Goal: Navigation & Orientation: Find specific page/section

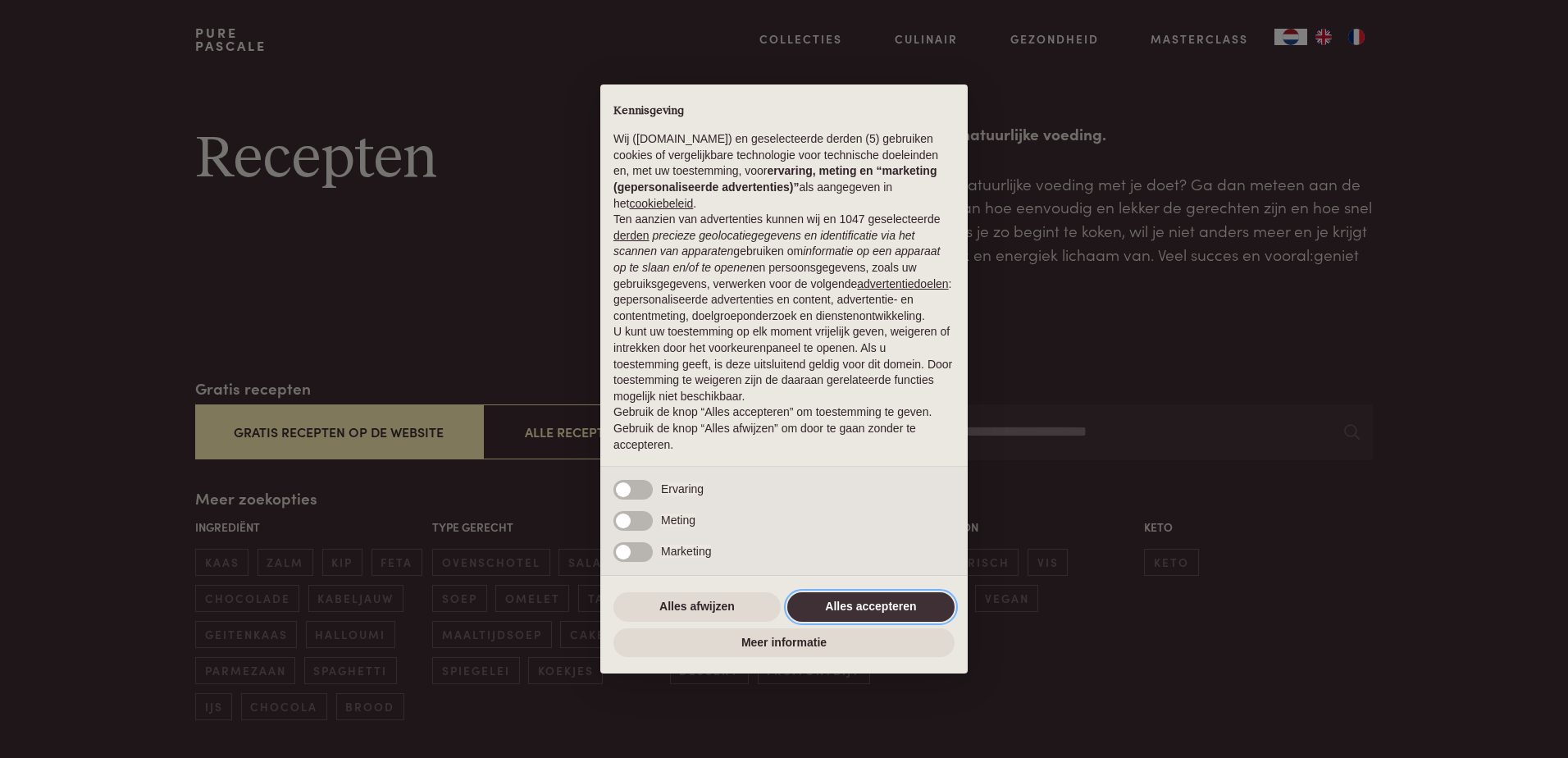
click at [861, 611] on button "Alles accepteren" at bounding box center [871, 606] width 167 height 29
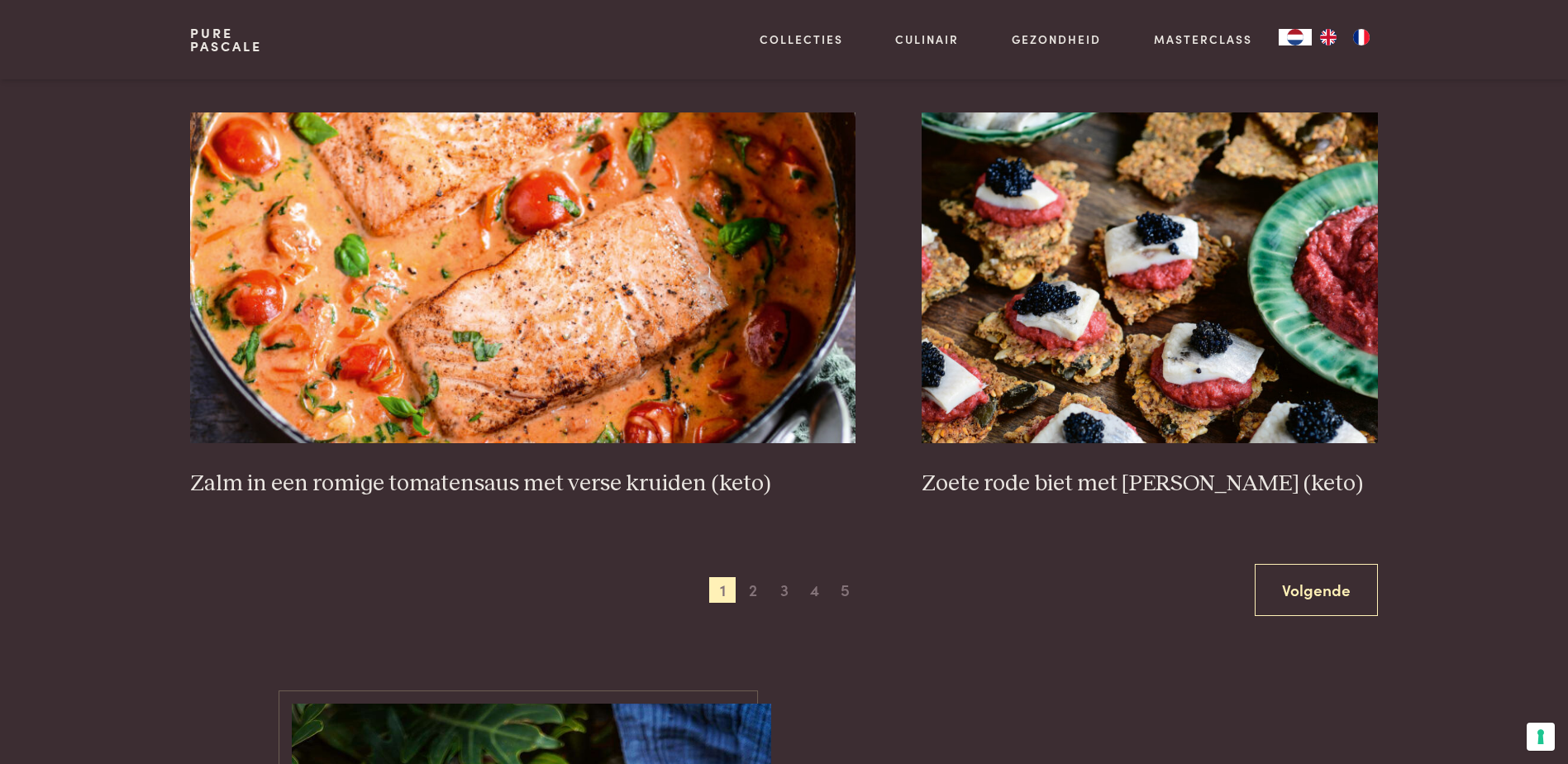
scroll to position [2975, 0]
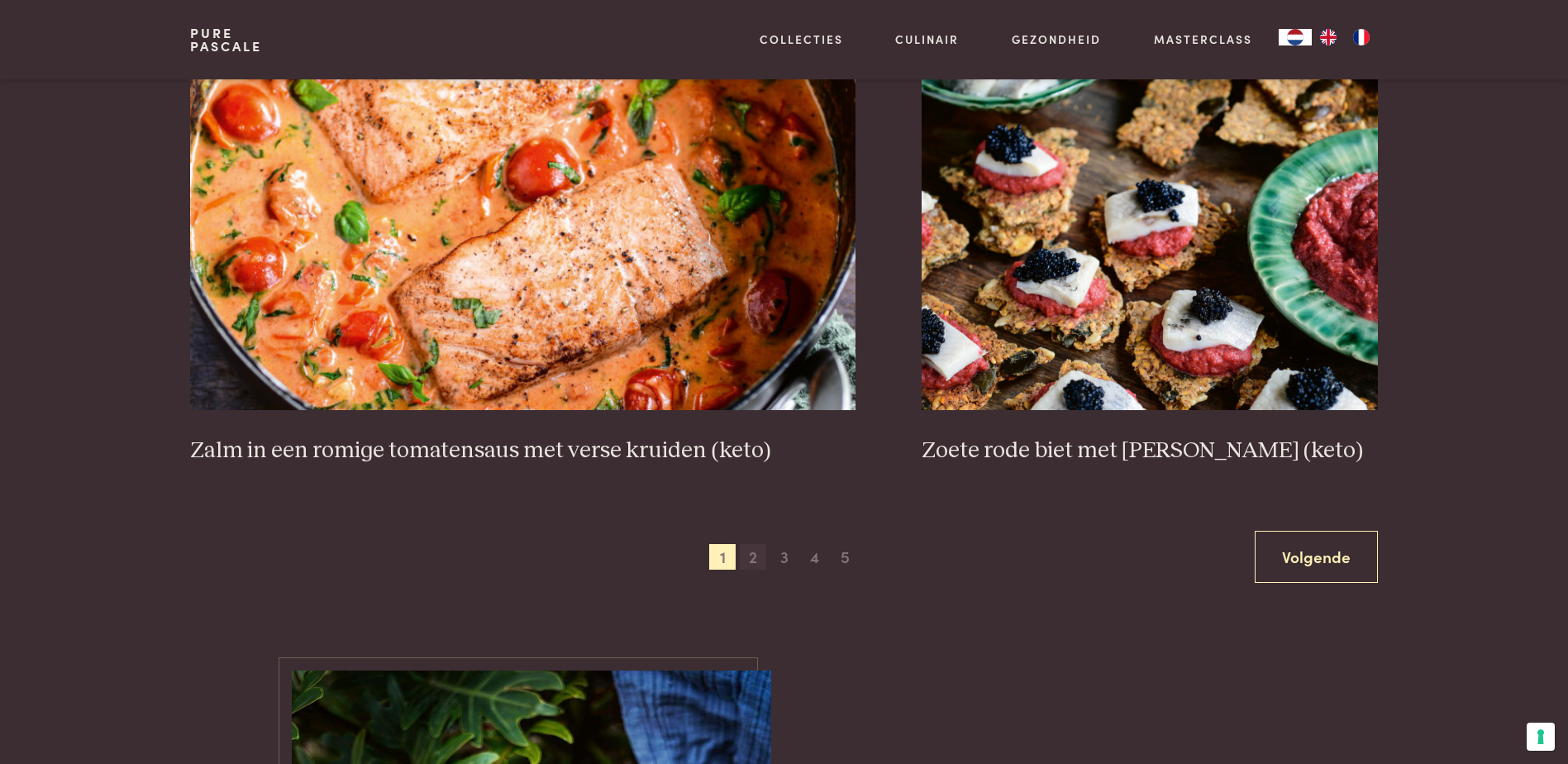
click at [752, 553] on span "2" at bounding box center [753, 557] width 27 height 27
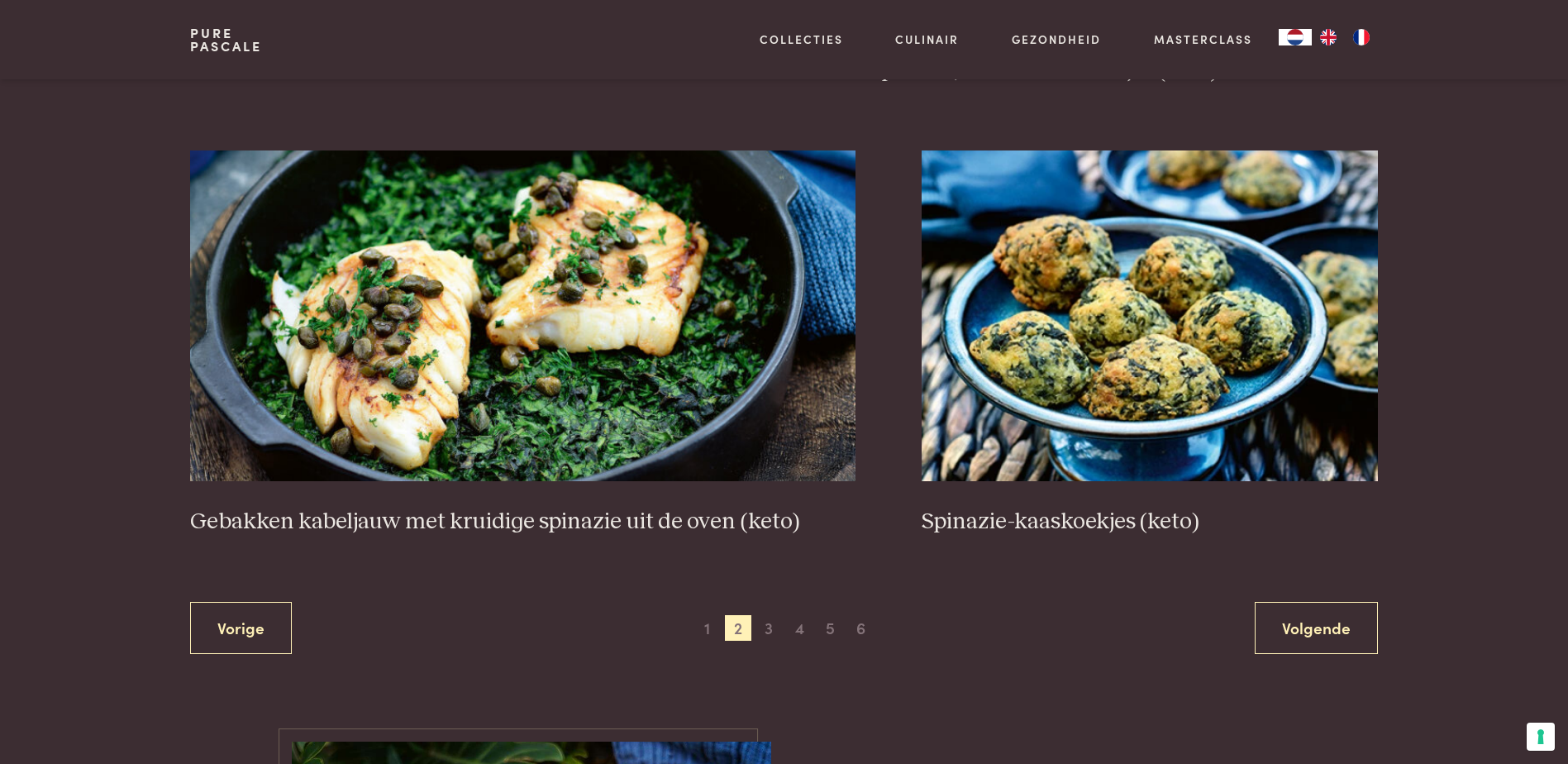
scroll to position [2941, 0]
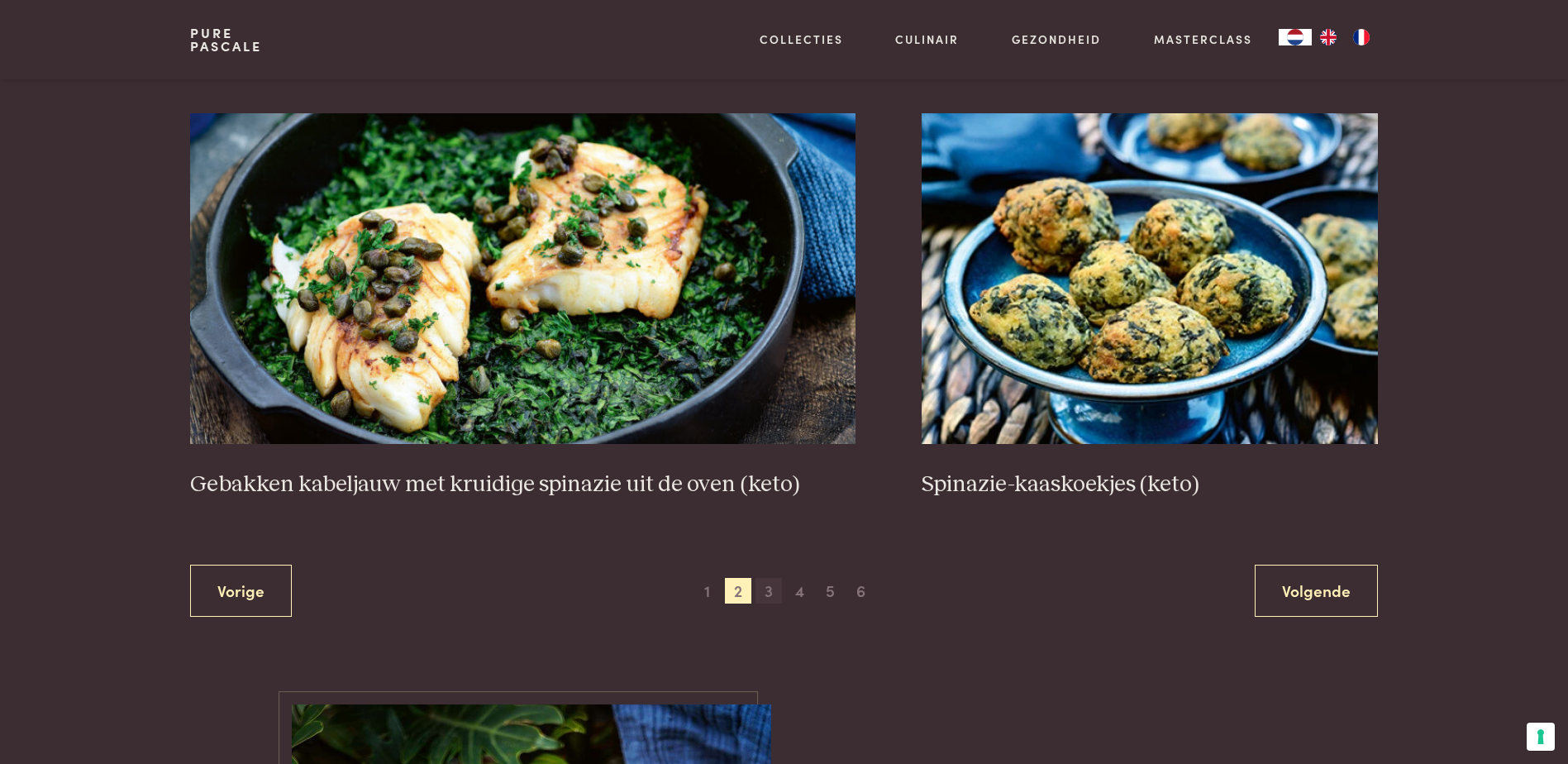
click at [772, 582] on span "3" at bounding box center [768, 591] width 27 height 27
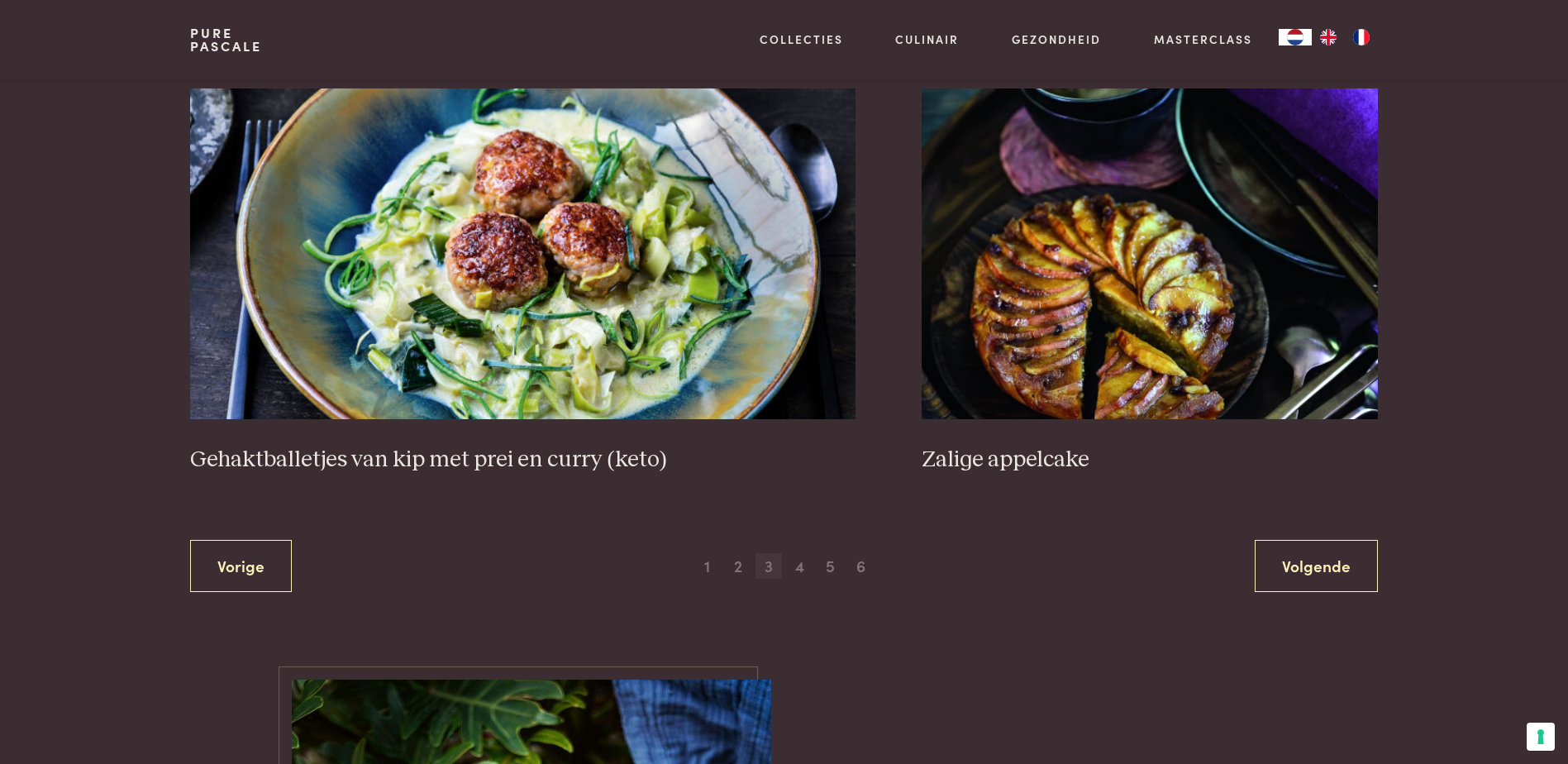
scroll to position [3024, 0]
click at [510, 260] on img at bounding box center [522, 253] width 665 height 330
click at [1304, 573] on link "Volgende" at bounding box center [1316, 564] width 123 height 52
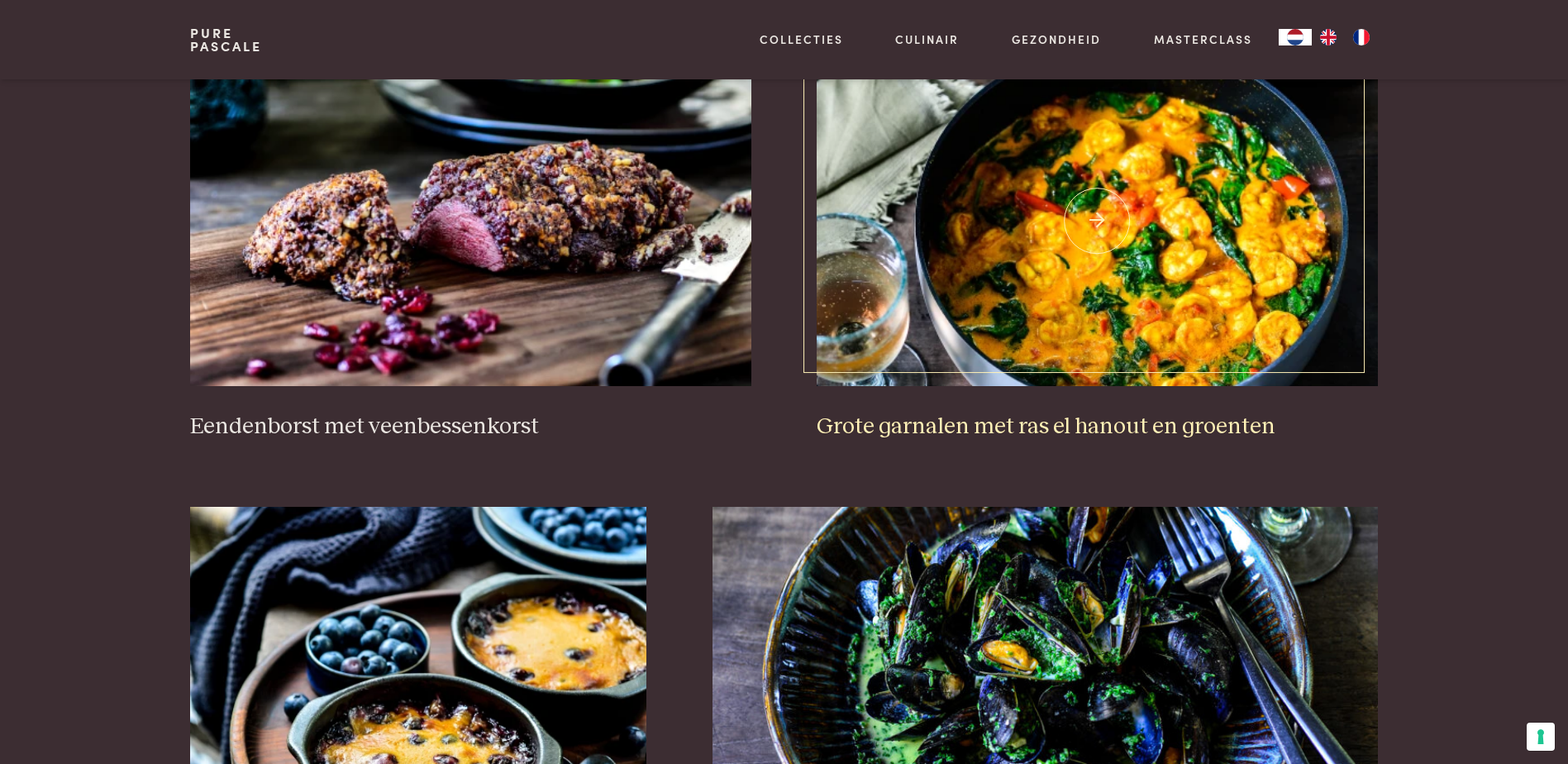
scroll to position [875, 0]
